Goal: Task Accomplishment & Management: Complete application form

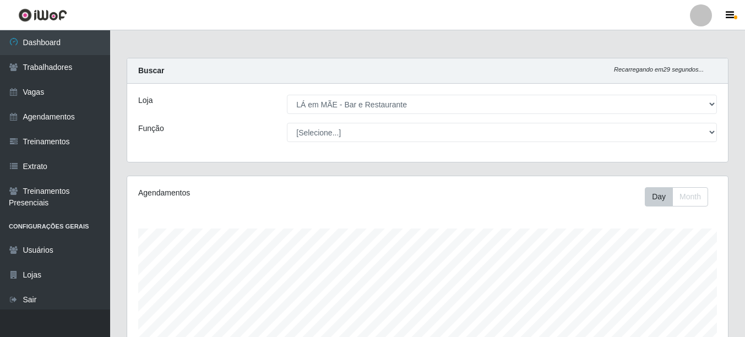
select select "265"
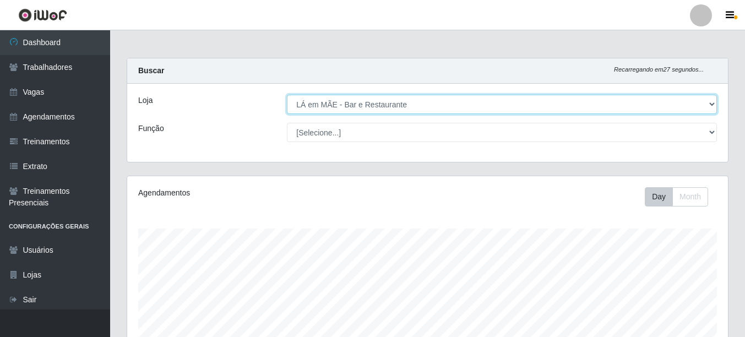
click at [337, 107] on select "[Selecione...] LÁ em MÃE - Bar e Restaurante" at bounding box center [502, 104] width 430 height 19
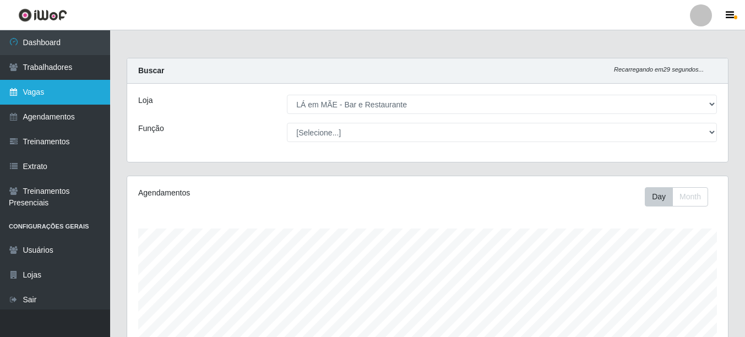
click at [51, 97] on link "Vagas" at bounding box center [55, 92] width 110 height 25
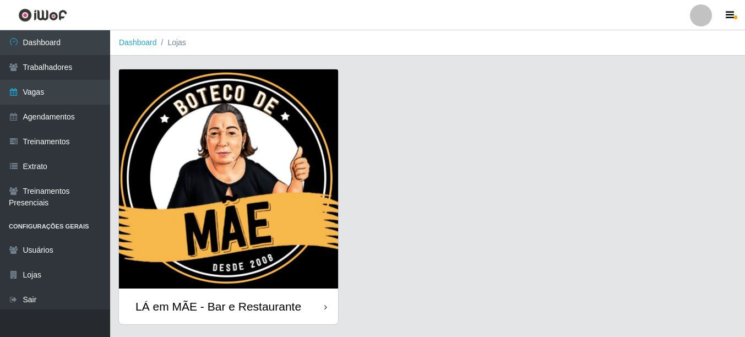
click at [288, 296] on div "LÁ em MÃE - Bar e Restaurante" at bounding box center [228, 307] width 219 height 36
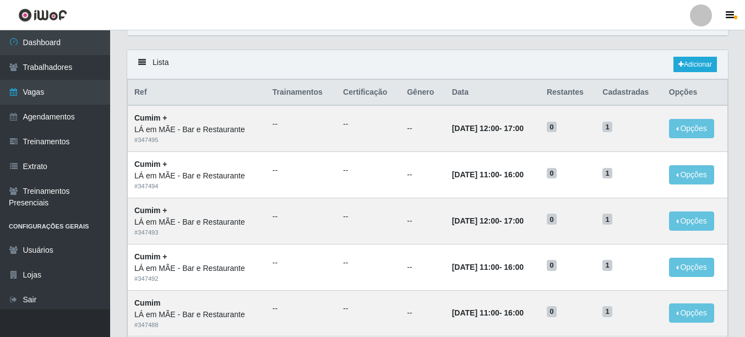
scroll to position [55, 0]
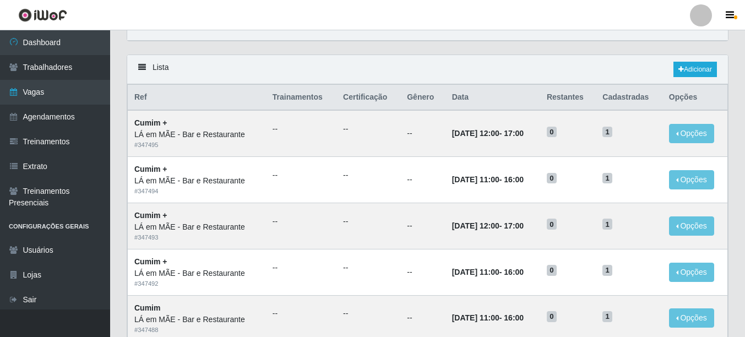
click at [508, 71] on div "Lista Adicionar" at bounding box center [427, 69] width 601 height 29
click at [681, 68] on icon at bounding box center [682, 69] width 6 height 7
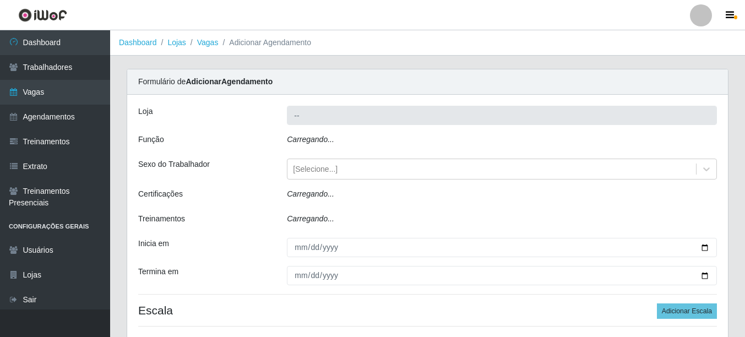
type input "LÁ em MÃE - Bar e Restaurante"
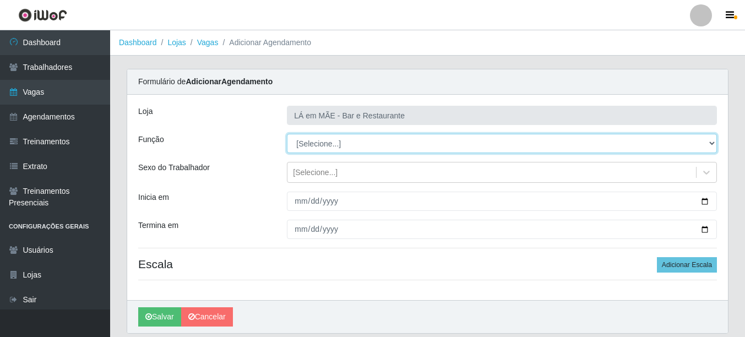
click at [351, 144] on select "[Selecione...] ASG ASG + ASG ++ Auxiliar de Cozinha Auxiliar de Cozinha + Auxil…" at bounding box center [502, 143] width 430 height 19
select select "92"
click at [287, 134] on select "[Selecione...] ASG ASG + ASG ++ Auxiliar de Cozinha Auxiliar de Cozinha + Auxil…" at bounding box center [502, 143] width 430 height 19
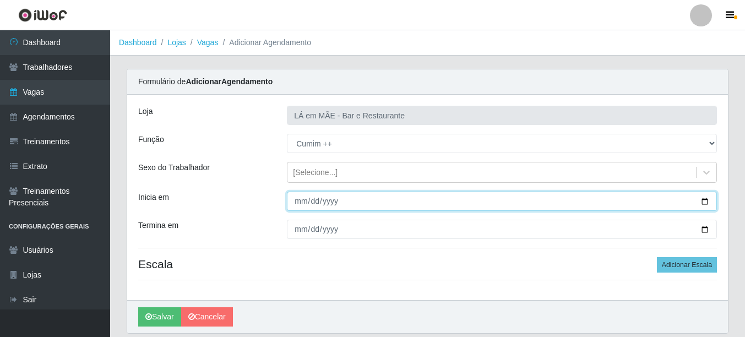
click at [706, 204] on input "Inicia em" at bounding box center [502, 201] width 430 height 19
type input "[DATE]"
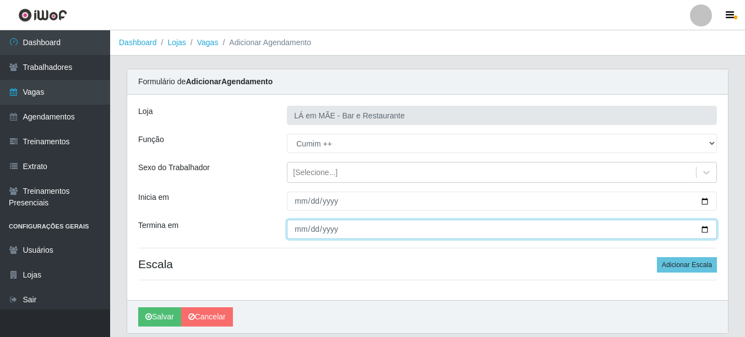
click at [705, 231] on input "Termina em" at bounding box center [502, 229] width 430 height 19
type input "[DATE]"
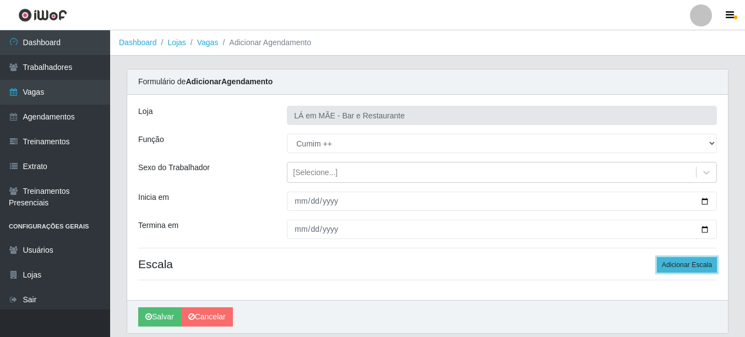
click at [677, 262] on button "Adicionar Escala" at bounding box center [687, 264] width 60 height 15
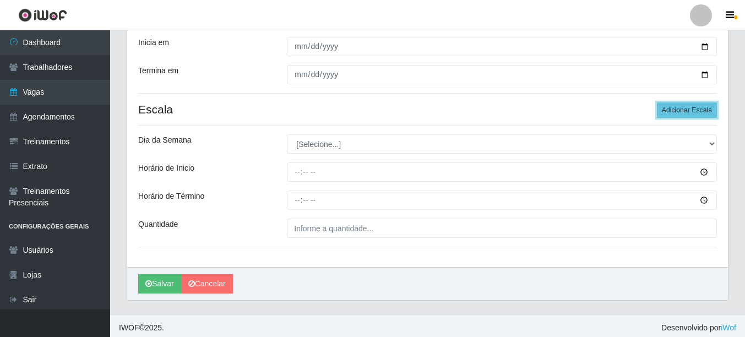
scroll to position [159, 0]
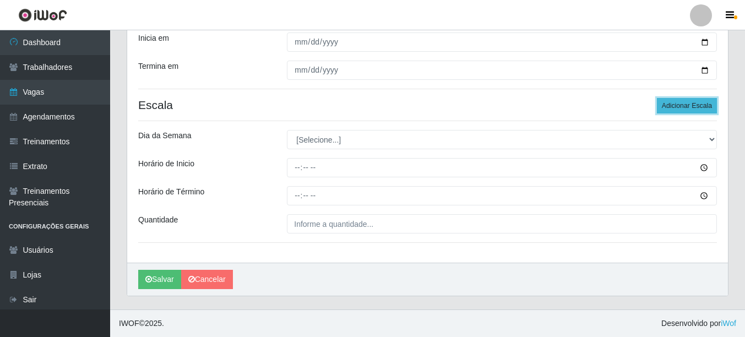
click at [692, 106] on button "Adicionar Escala" at bounding box center [687, 105] width 60 height 15
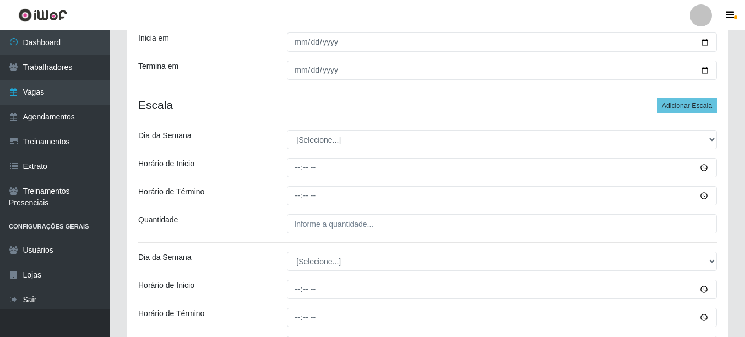
click at [412, 110] on h4 "Escala Adicionar Escala" at bounding box center [427, 105] width 579 height 14
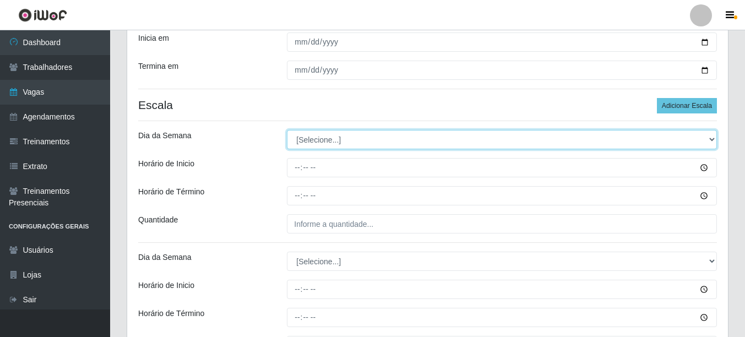
click at [324, 139] on select "[Selecione...] Segunda Terça Quarta Quinta Sexta Sábado Domingo" at bounding box center [502, 139] width 430 height 19
select select "4"
click at [287, 130] on select "[Selecione...] Segunda Terça Quarta Quinta Sexta Sábado Domingo" at bounding box center [502, 139] width 430 height 19
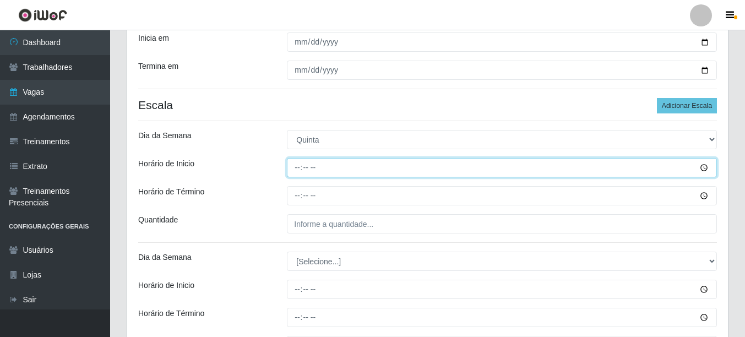
click at [298, 174] on input "Horário de Inicio" at bounding box center [502, 167] width 430 height 19
type input "11:00"
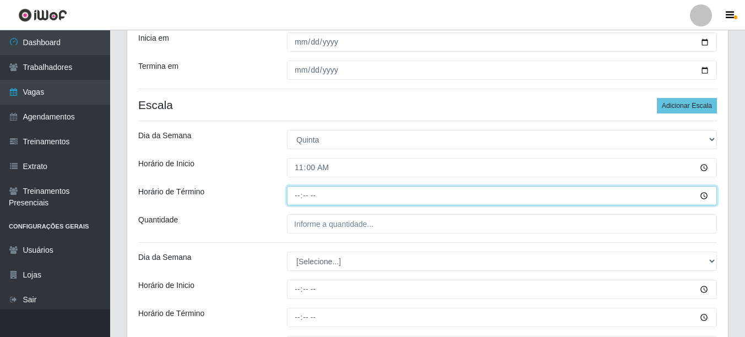
click at [300, 198] on input "Horário de Término" at bounding box center [502, 195] width 430 height 19
type input "16:00"
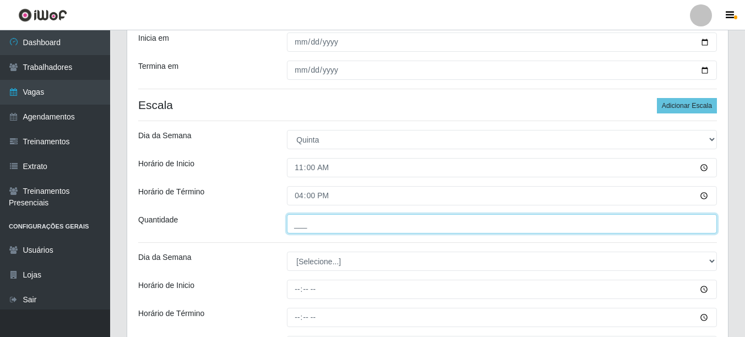
click at [308, 223] on input "___" at bounding box center [502, 223] width 430 height 19
type input "1__"
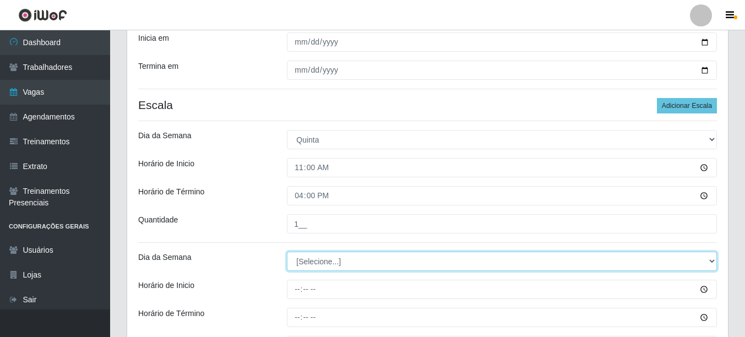
click at [324, 261] on select "[Selecione...] Segunda Terça Quarta Quinta Sexta Sábado Domingo" at bounding box center [502, 261] width 430 height 19
select select "5"
click at [287, 252] on select "[Selecione...] Segunda Terça Quarta Quinta Sexta Sábado Domingo" at bounding box center [502, 261] width 430 height 19
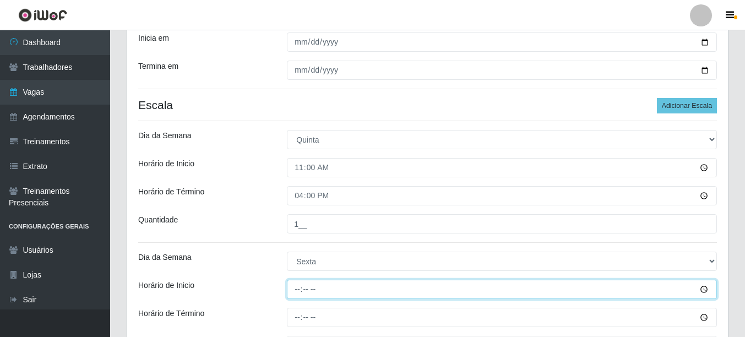
click at [299, 298] on input "Horário de Inicio" at bounding box center [502, 289] width 430 height 19
type input "11:00"
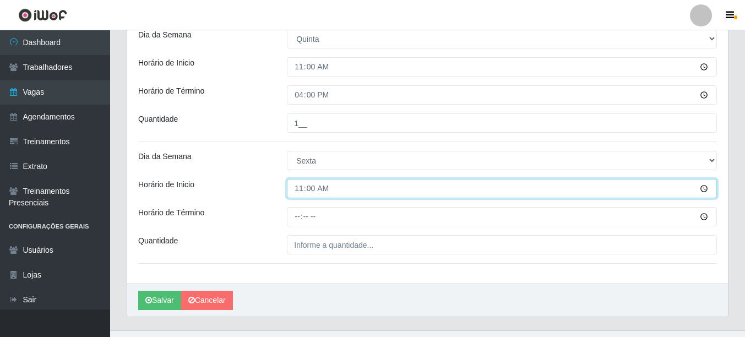
scroll to position [269, 0]
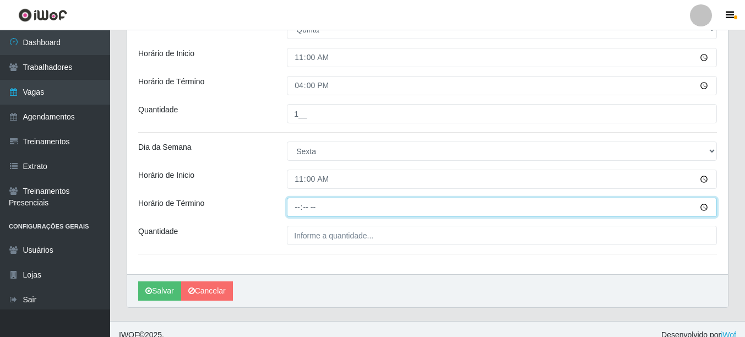
click at [298, 207] on input "Horário de Término" at bounding box center [502, 207] width 430 height 19
type input "12:00"
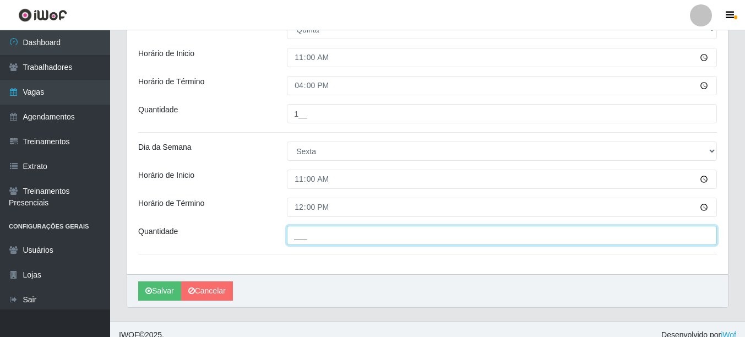
click at [308, 236] on input "___" at bounding box center [502, 235] width 430 height 19
type input "1__"
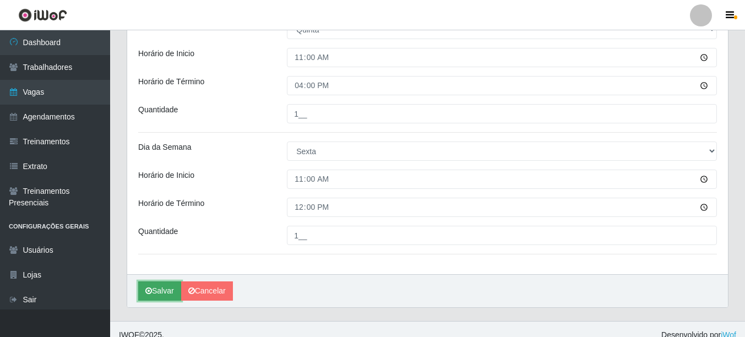
click at [157, 288] on button "Salvar" at bounding box center [159, 290] width 43 height 19
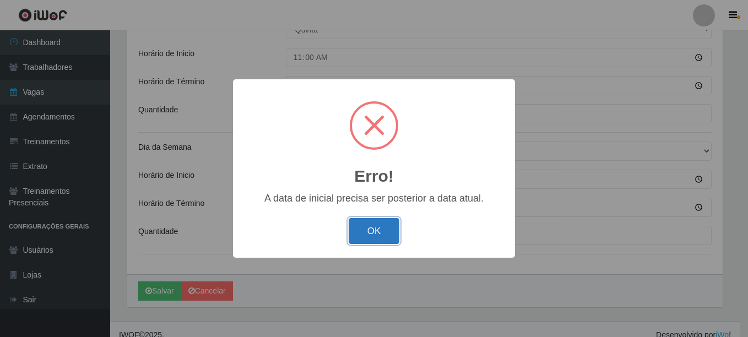
click at [371, 238] on button "OK" at bounding box center [374, 231] width 51 height 26
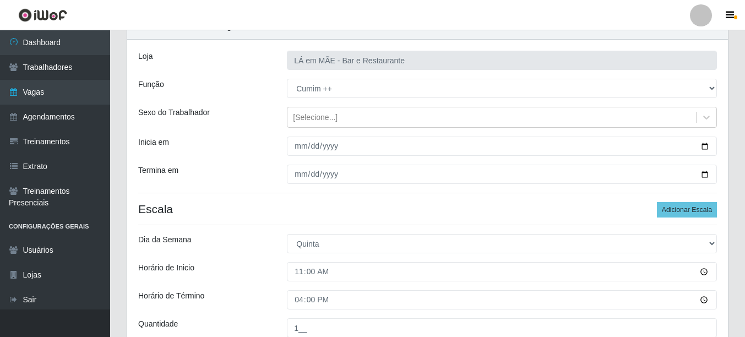
scroll to position [49, 0]
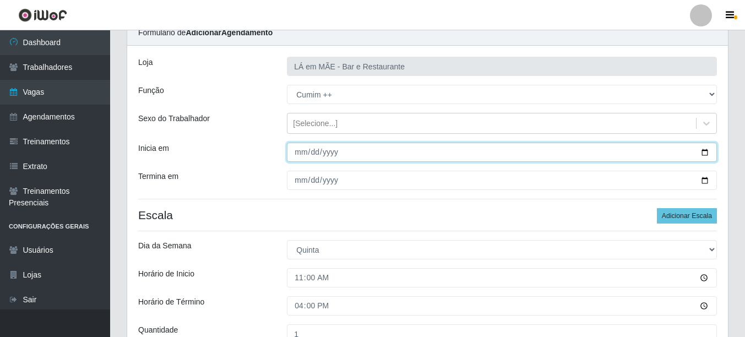
click at [708, 151] on input "[DATE]" at bounding box center [502, 152] width 430 height 19
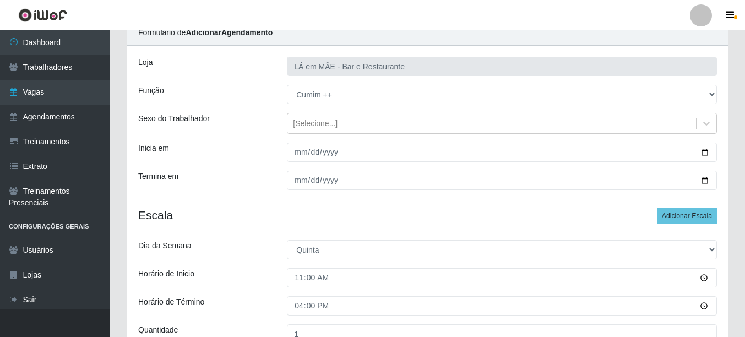
type input "[DATE]"
click at [320, 137] on div "Loja LÁ em MÃE - Bar e Restaurante Função [Selecione...] ASG ASG + ASG ++ Auxil…" at bounding box center [427, 270] width 601 height 449
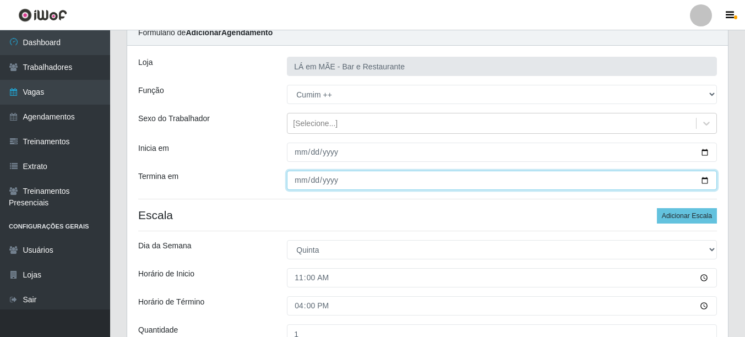
click at [309, 182] on input "[DATE]" at bounding box center [502, 180] width 430 height 19
click at [315, 183] on input "[DATE]" at bounding box center [502, 180] width 430 height 19
type input "[DATE]"
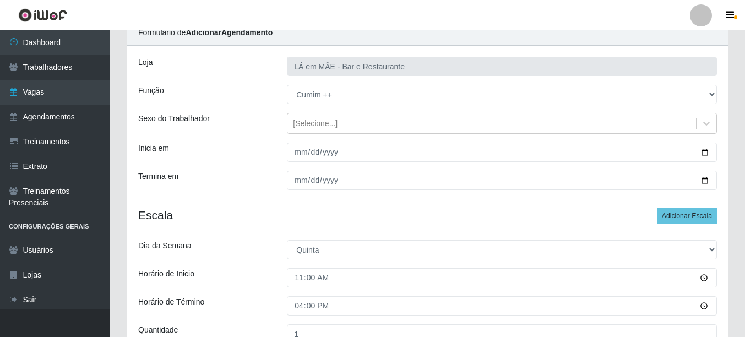
click at [325, 209] on h4 "Escala Adicionar Escala" at bounding box center [427, 215] width 579 height 14
click at [351, 196] on div "Loja LÁ em MÃE - Bar e Restaurante Função [Selecione...] ASG ASG + ASG ++ Auxil…" at bounding box center [427, 270] width 601 height 449
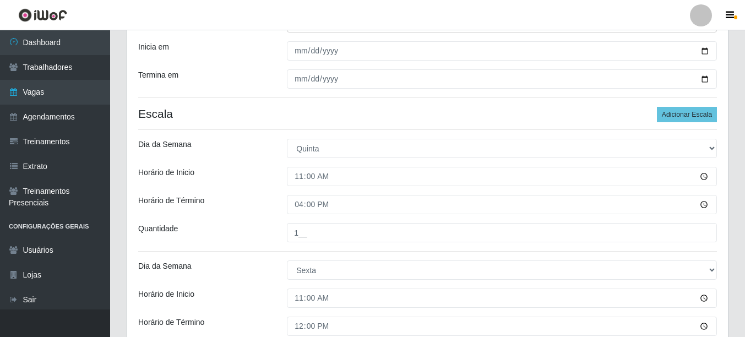
scroll to position [159, 0]
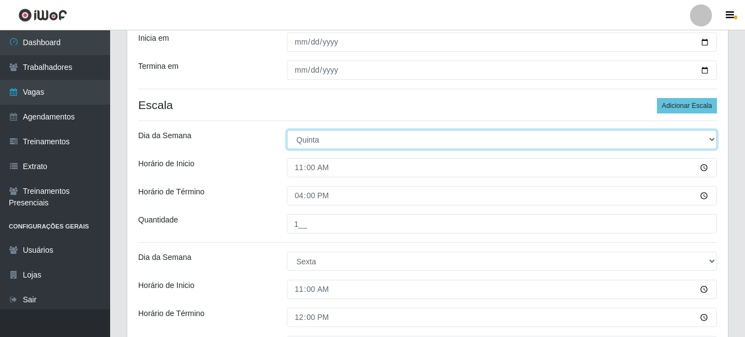
click at [327, 143] on select "[Selecione...] Segunda Terça Quarta Quinta Sexta Sábado Domingo" at bounding box center [502, 139] width 430 height 19
select select "6"
click at [287, 130] on select "[Selecione...] Segunda Terça Quarta Quinta Sexta Sábado Domingo" at bounding box center [502, 139] width 430 height 19
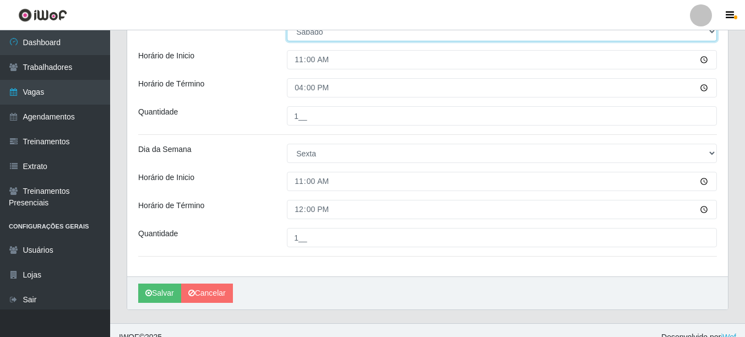
scroll to position [269, 0]
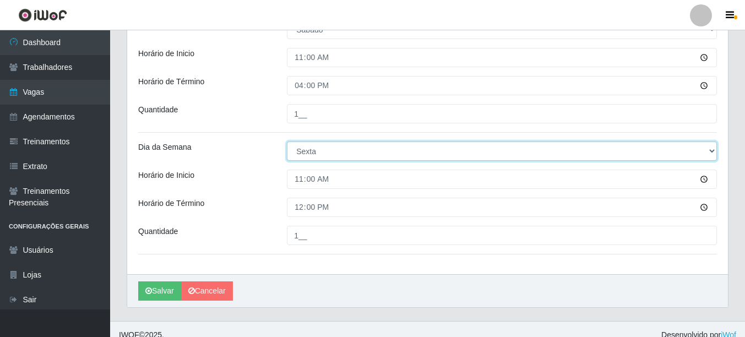
click at [311, 151] on select "[Selecione...] Segunda Terça Quarta Quinta Sexta Sábado Domingo" at bounding box center [502, 151] width 430 height 19
select select "6"
click at [287, 142] on select "[Selecione...] Segunda Terça Quarta Quinta Sexta Sábado Domingo" at bounding box center [502, 151] width 430 height 19
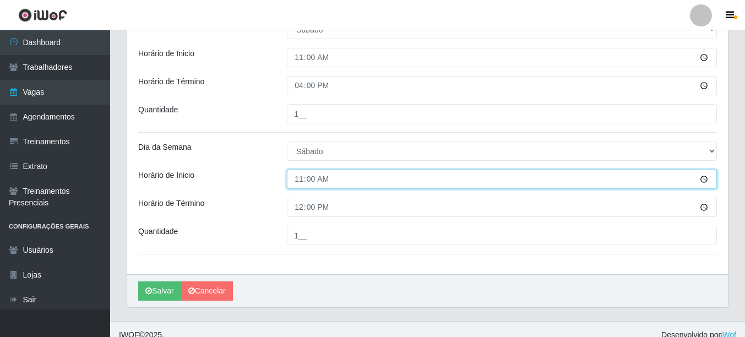
click at [297, 185] on input "11:00" at bounding box center [502, 179] width 430 height 19
type input "12:00"
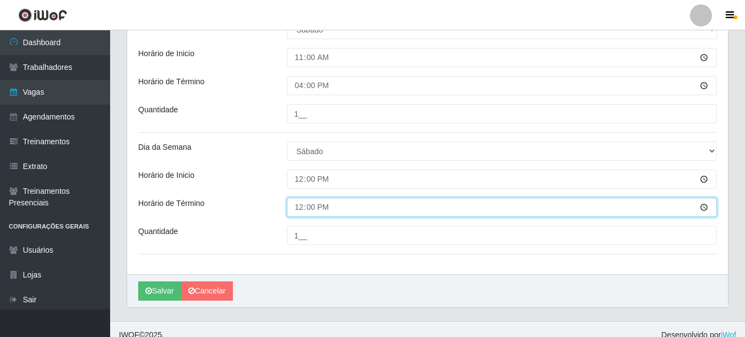
click at [297, 205] on input "12:00" at bounding box center [502, 207] width 430 height 19
type input "17:00"
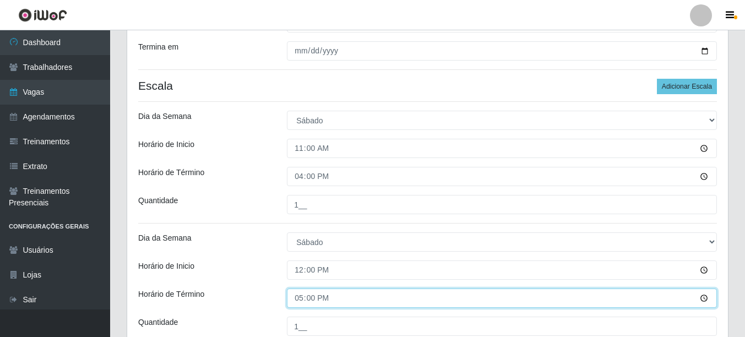
scroll to position [159, 0]
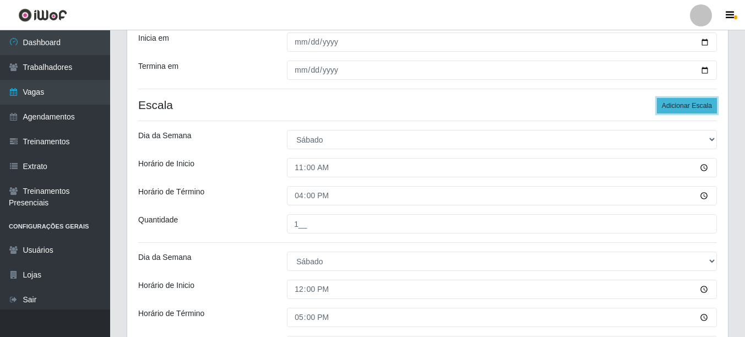
click at [678, 100] on button "Adicionar Escala" at bounding box center [687, 105] width 60 height 15
click at [678, 102] on button "Adicionar Escala" at bounding box center [687, 105] width 60 height 15
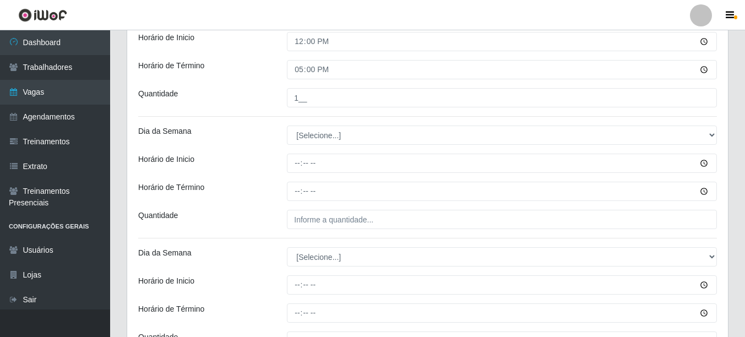
scroll to position [435, 0]
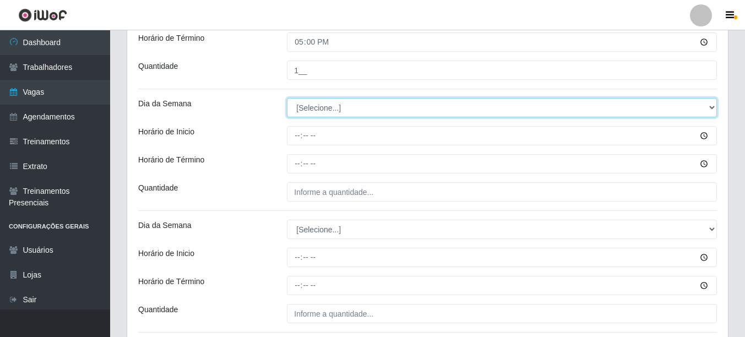
click at [333, 109] on select "[Selecione...] Segunda Terça Quarta Quinta Sexta Sábado Domingo" at bounding box center [502, 107] width 430 height 19
select select "0"
click at [287, 98] on select "[Selecione...] Segunda Terça Quarta Quinta Sexta Sábado Domingo" at bounding box center [502, 107] width 430 height 19
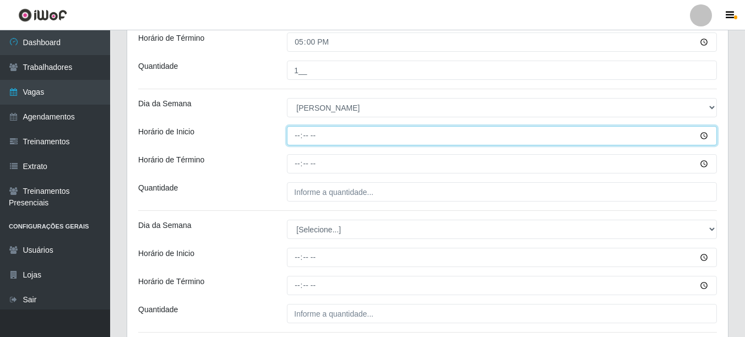
click at [300, 142] on input "Horário de Inicio" at bounding box center [502, 135] width 430 height 19
type input "11:00"
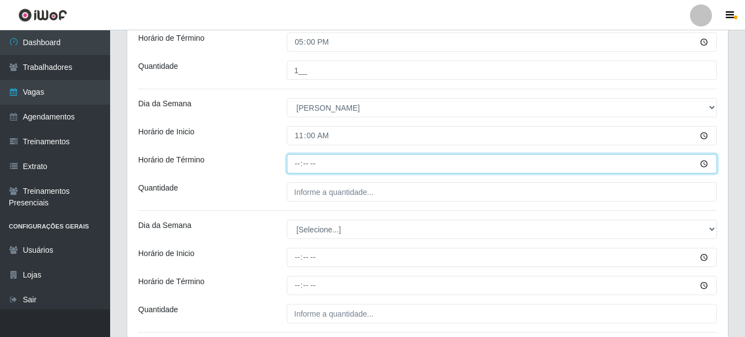
click at [296, 167] on input "Horário de Término" at bounding box center [502, 163] width 430 height 19
type input "16:00"
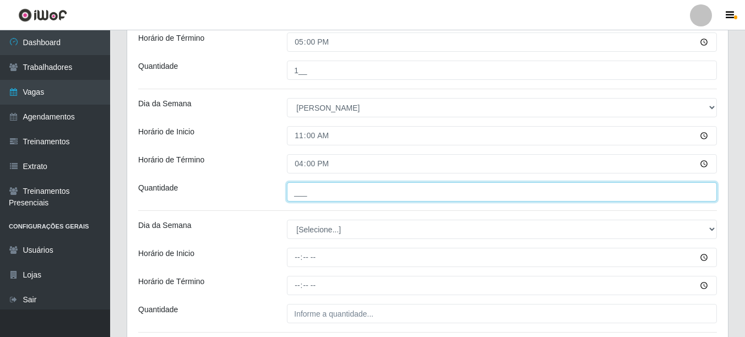
click at [309, 191] on input "___" at bounding box center [502, 191] width 430 height 19
type input "1__"
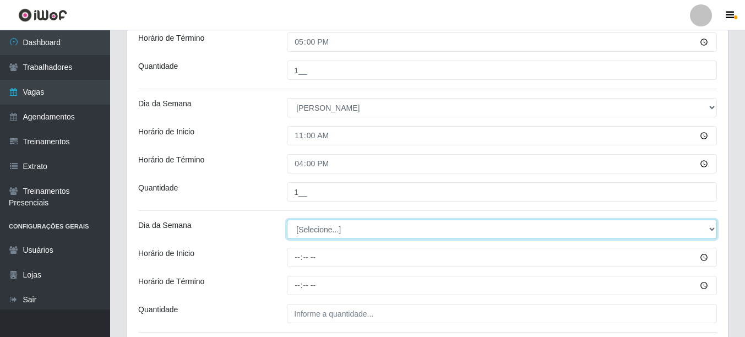
click at [321, 235] on select "[Selecione...] Segunda Terça Quarta Quinta Sexta Sábado Domingo" at bounding box center [502, 229] width 430 height 19
select select "0"
click at [287, 220] on select "[Selecione...] Segunda Terça Quarta Quinta Sexta Sábado Domingo" at bounding box center [502, 229] width 430 height 19
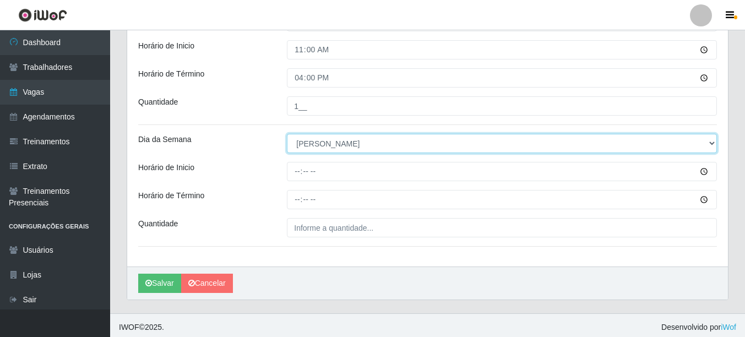
scroll to position [524, 0]
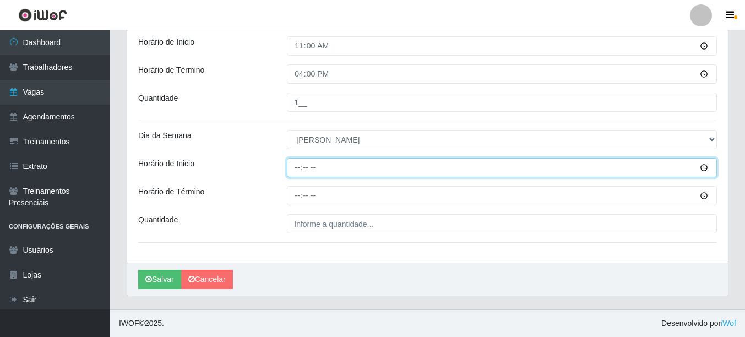
click at [296, 173] on input "Horário de Inicio" at bounding box center [502, 167] width 430 height 19
type input "12:00"
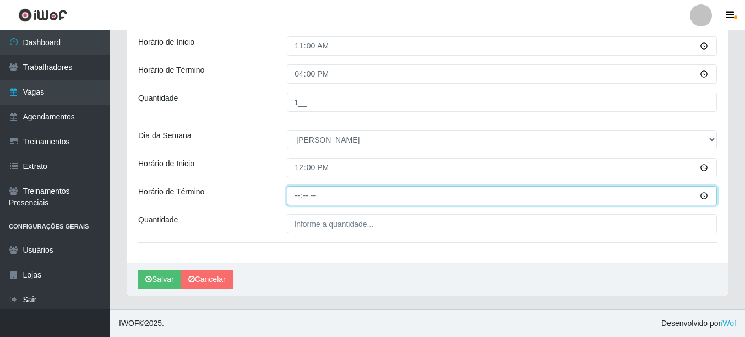
click at [298, 198] on input "Horário de Término" at bounding box center [502, 195] width 430 height 19
type input "17:00"
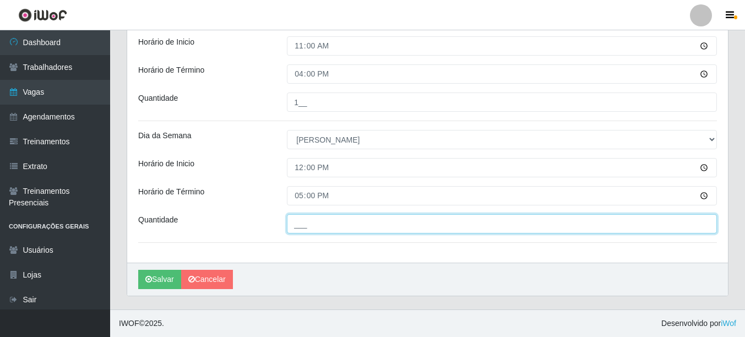
click at [309, 222] on input "___" at bounding box center [502, 223] width 430 height 19
type input "1__"
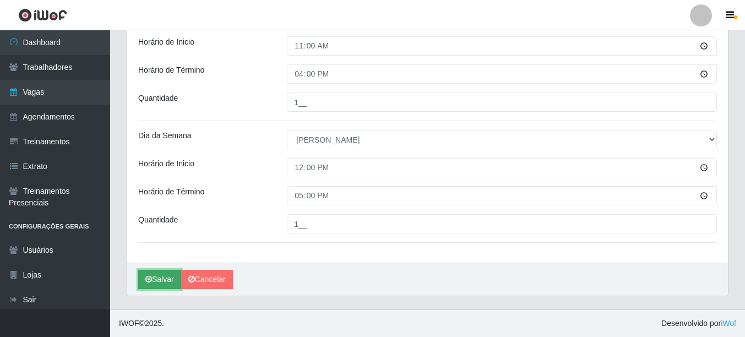
click at [157, 281] on button "Salvar" at bounding box center [159, 279] width 43 height 19
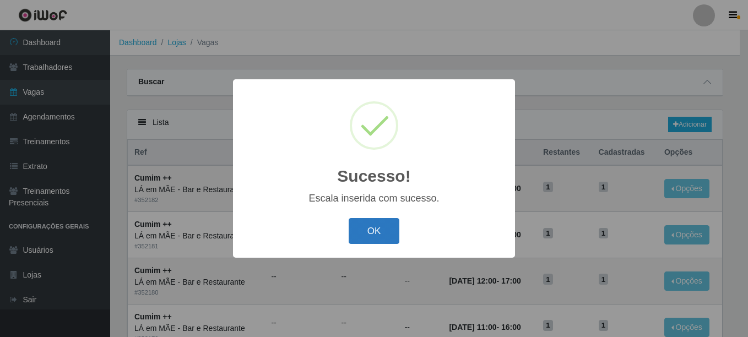
click at [373, 231] on button "OK" at bounding box center [374, 231] width 51 height 26
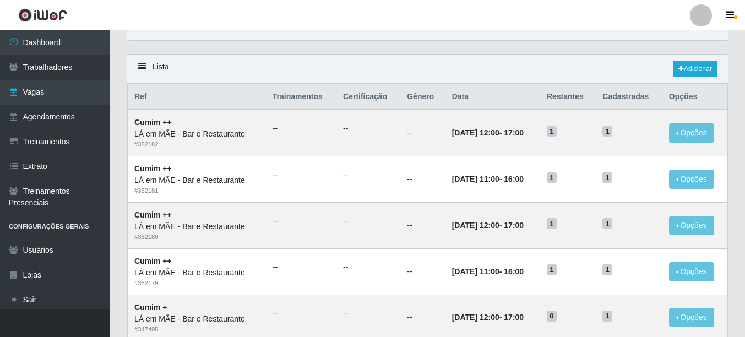
scroll to position [110, 0]
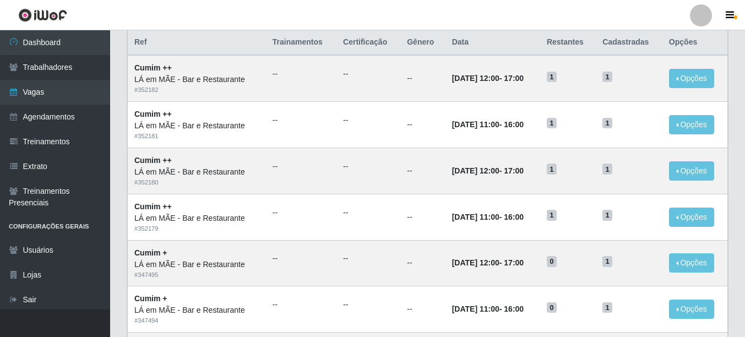
click at [499, 50] on th "Data" at bounding box center [493, 43] width 95 height 26
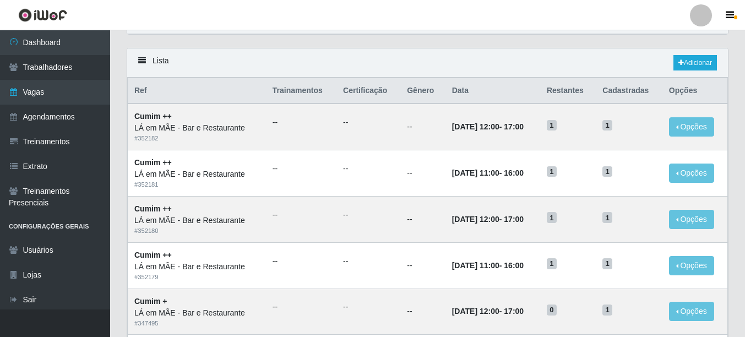
scroll to position [0, 0]
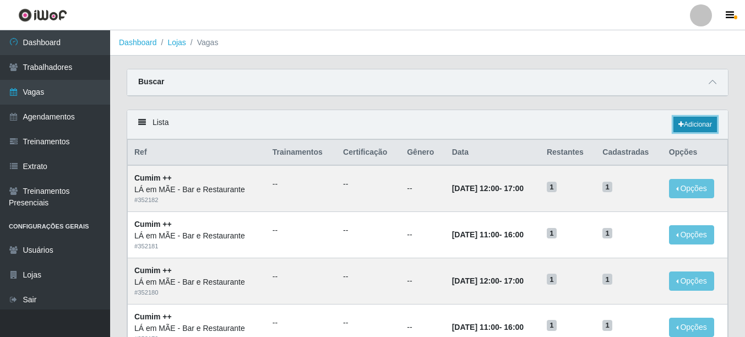
click at [688, 124] on link "Adicionar" at bounding box center [696, 124] width 44 height 15
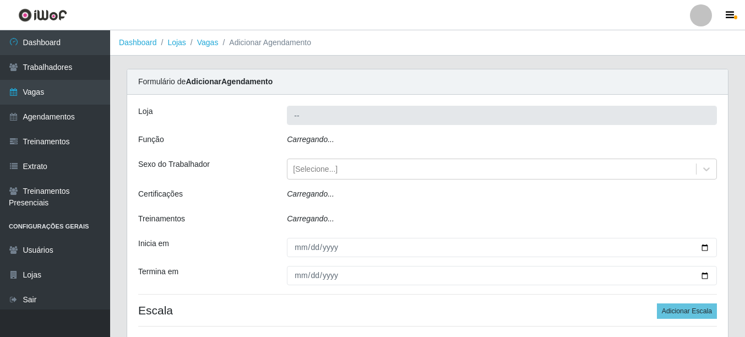
type input "LÁ em MÃE - Bar e Restaurante"
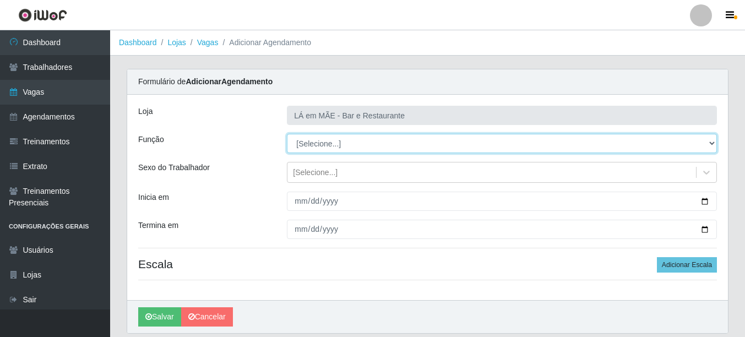
click at [315, 138] on select "[Selecione...] ASG ASG + ASG ++ Auxiliar de Cozinha Auxiliar de Cozinha + Auxil…" at bounding box center [502, 143] width 430 height 19
select select "17"
click at [287, 134] on select "[Selecione...] ASG ASG + ASG ++ Auxiliar de Cozinha Auxiliar de Cozinha + Auxil…" at bounding box center [502, 143] width 430 height 19
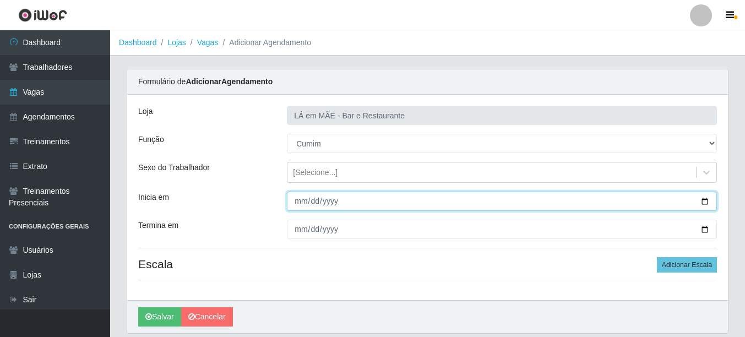
click at [702, 202] on input "Inicia em" at bounding box center [502, 201] width 430 height 19
type input "[DATE]"
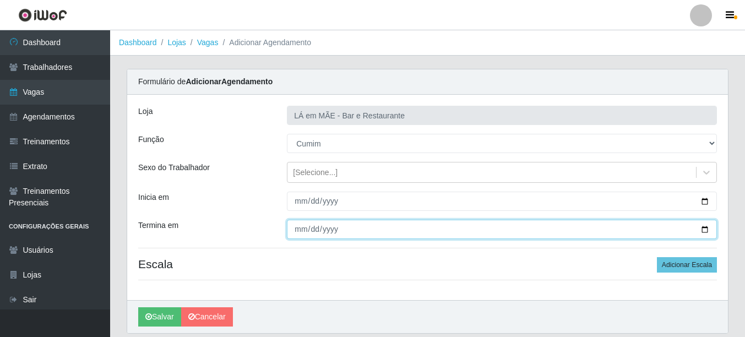
click at [705, 229] on input "Termina em" at bounding box center [502, 229] width 430 height 19
type input "[DATE]"
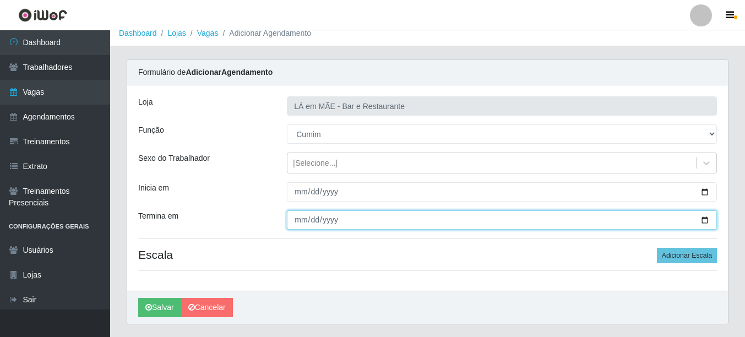
scroll to position [37, 0]
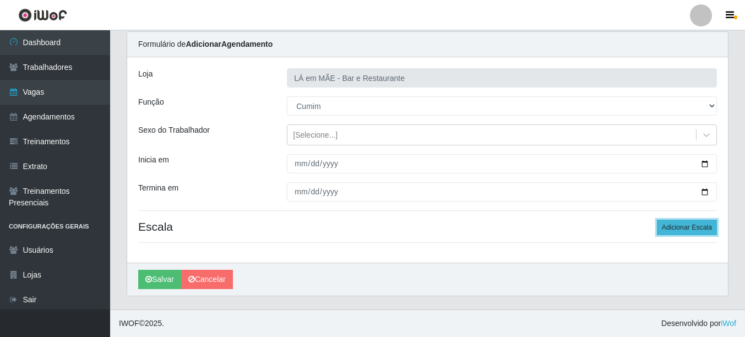
click at [660, 226] on button "Adicionar Escala" at bounding box center [687, 227] width 60 height 15
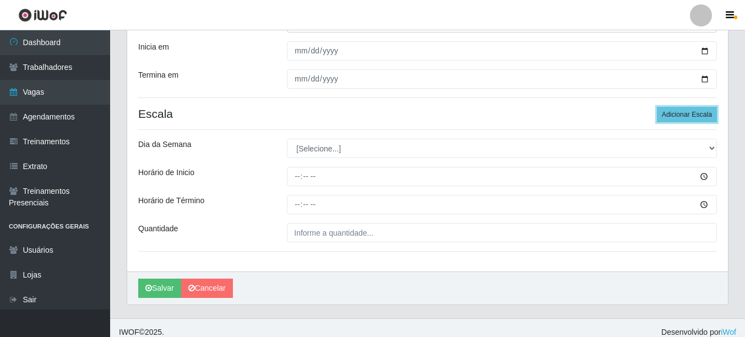
scroll to position [159, 0]
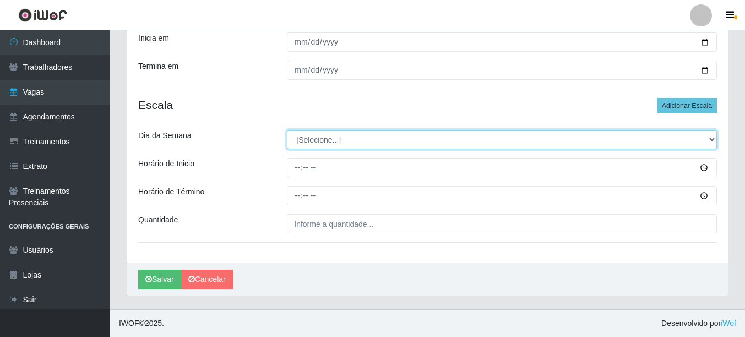
click at [325, 140] on select "[Selecione...] Segunda Terça Quarta Quinta Sexta Sábado Domingo" at bounding box center [502, 139] width 430 height 19
select select "5"
click at [287, 130] on select "[Selecione...] Segunda Terça Quarta Quinta Sexta Sábado Domingo" at bounding box center [502, 139] width 430 height 19
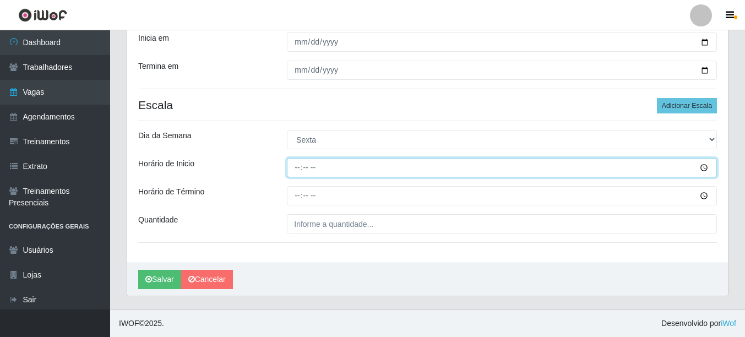
click at [297, 175] on input "Horário de Inicio" at bounding box center [502, 167] width 430 height 19
type input "11:00"
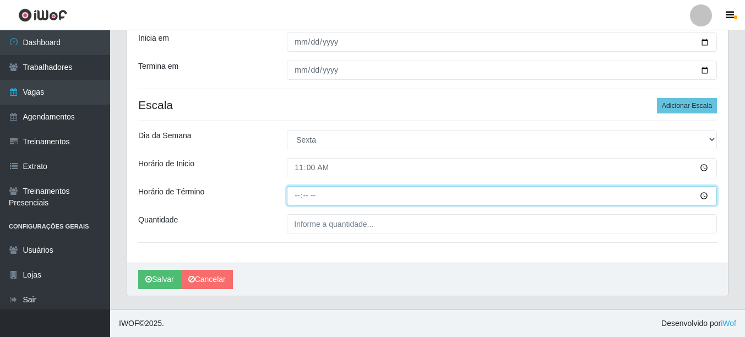
click at [299, 198] on input "Horário de Término" at bounding box center [502, 195] width 430 height 19
type input "16:00"
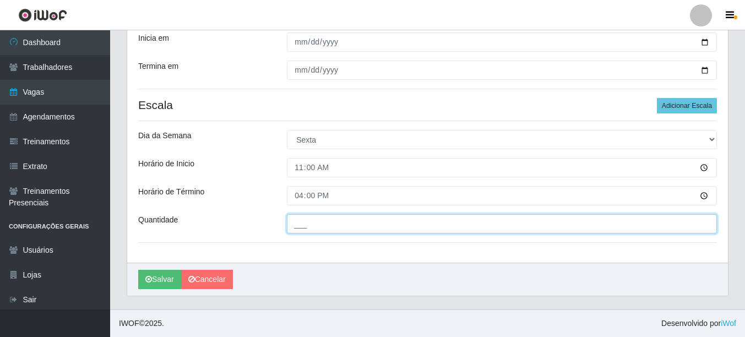
click at [312, 229] on input "___" at bounding box center [502, 223] width 430 height 19
type input "1__"
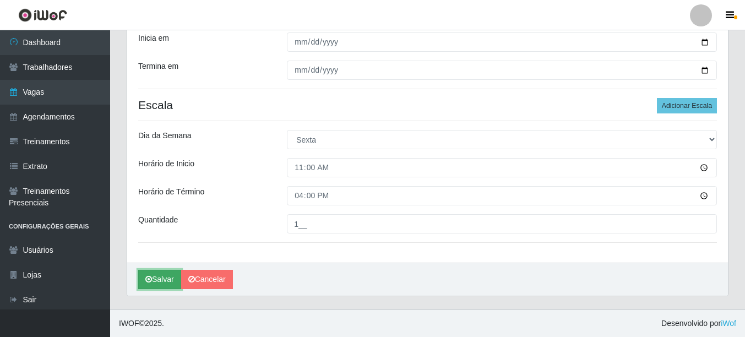
click at [161, 274] on button "Salvar" at bounding box center [159, 279] width 43 height 19
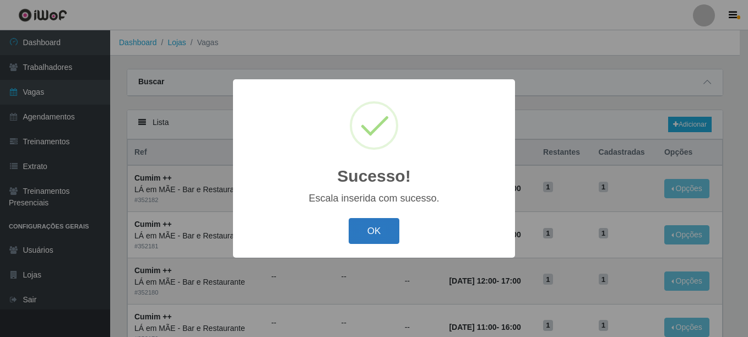
click at [380, 227] on button "OK" at bounding box center [374, 231] width 51 height 26
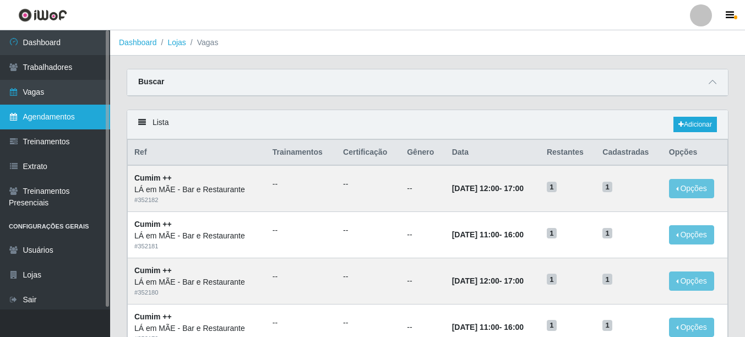
click at [43, 115] on link "Agendamentos" at bounding box center [55, 117] width 110 height 25
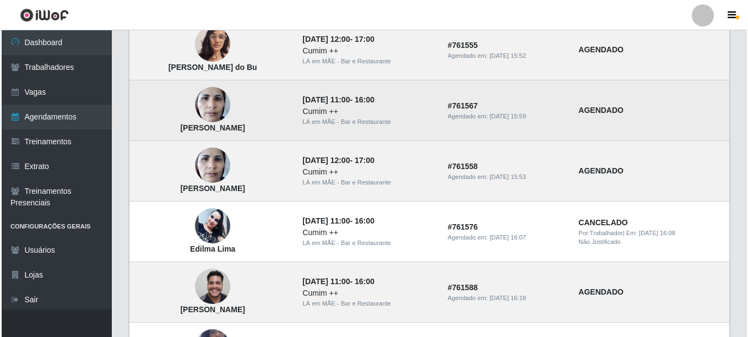
scroll to position [165, 0]
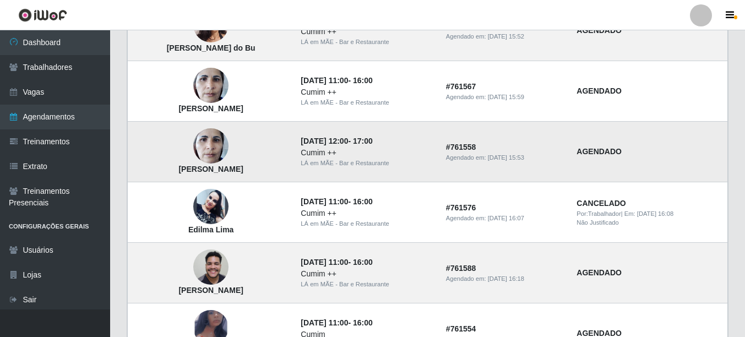
click at [201, 143] on img at bounding box center [210, 146] width 35 height 47
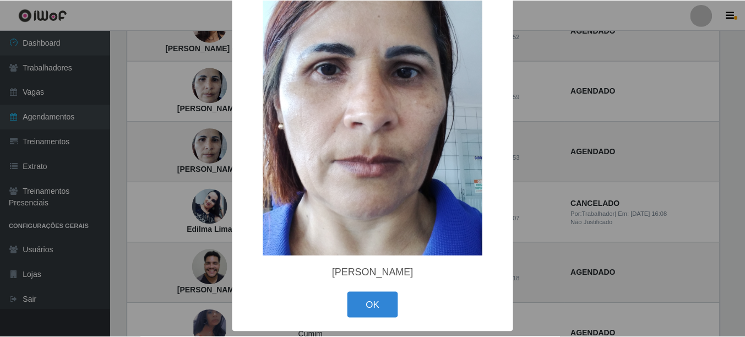
scroll to position [66, 0]
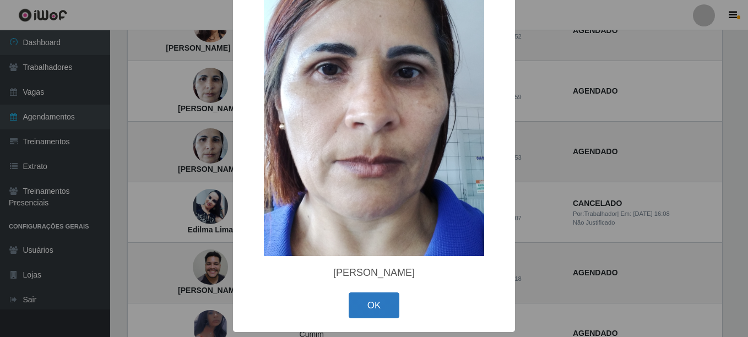
click at [368, 310] on button "OK" at bounding box center [374, 305] width 51 height 26
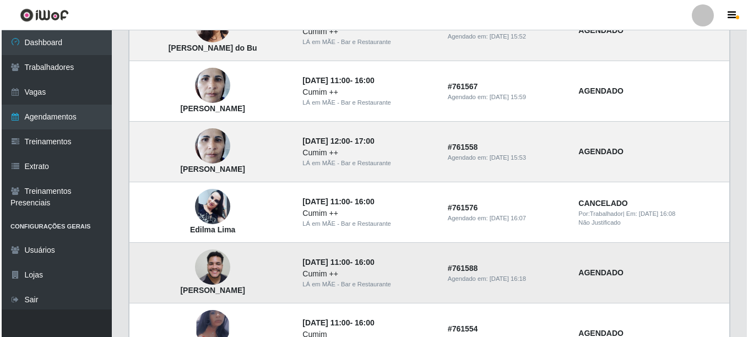
scroll to position [220, 0]
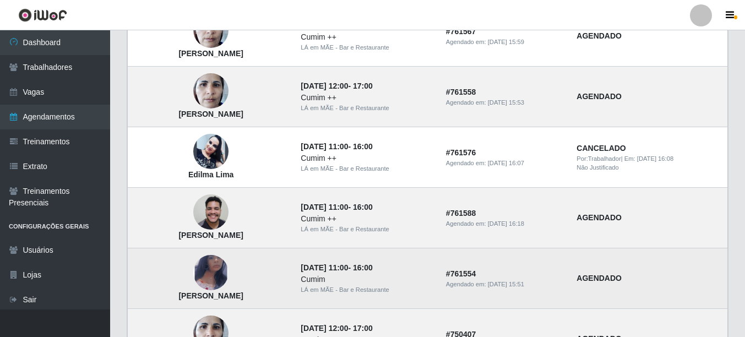
click at [211, 266] on img at bounding box center [210, 272] width 35 height 57
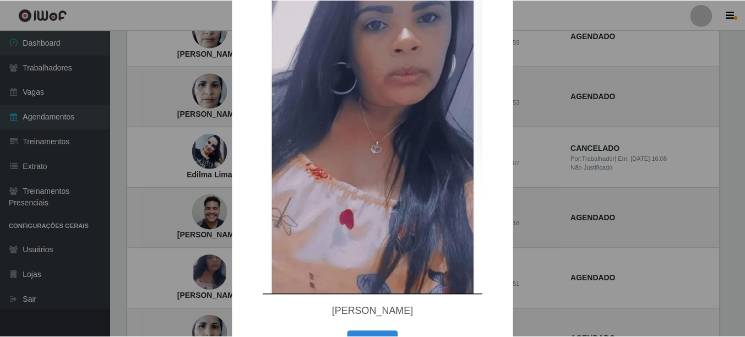
scroll to position [110, 0]
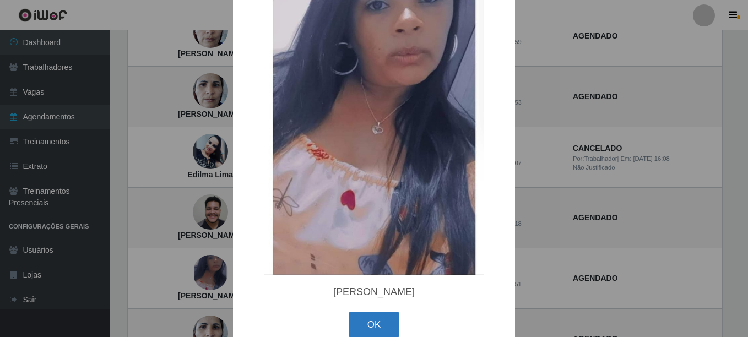
click at [361, 320] on button "OK" at bounding box center [374, 325] width 51 height 26
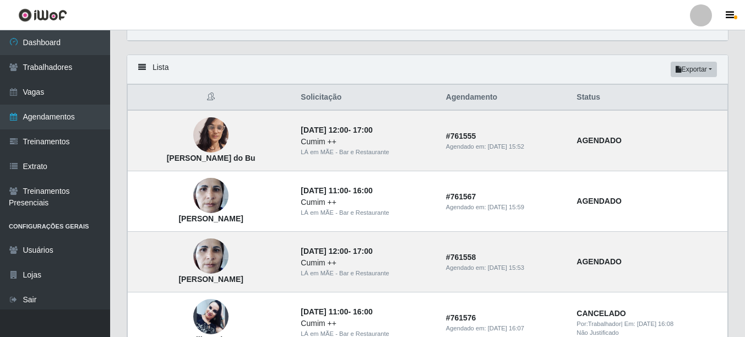
scroll to position [0, 0]
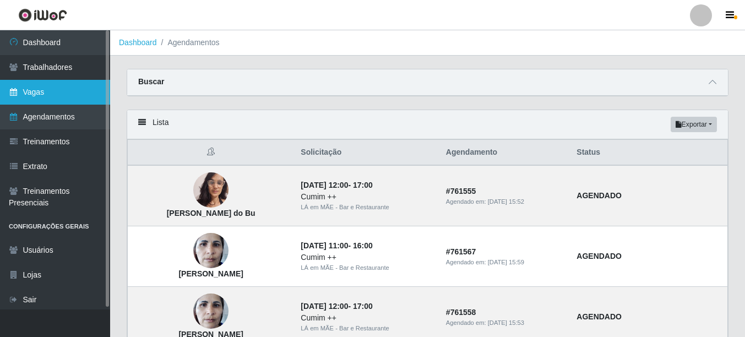
click at [35, 84] on link "Vagas" at bounding box center [55, 92] width 110 height 25
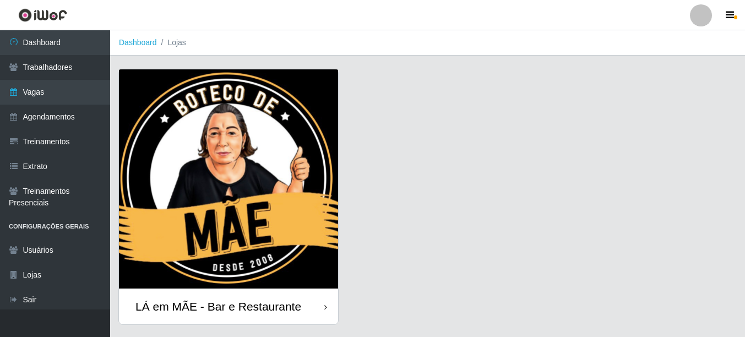
click at [253, 289] on div "LÁ em MÃE - Bar e Restaurante" at bounding box center [228, 307] width 219 height 36
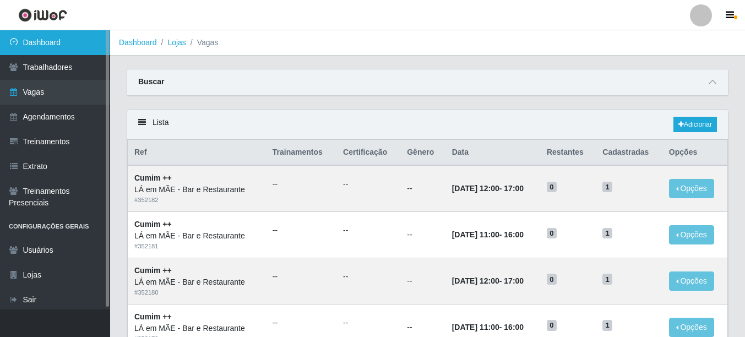
click at [79, 39] on link "Dashboard" at bounding box center [55, 42] width 110 height 25
